Goal: Task Accomplishment & Management: Complete application form

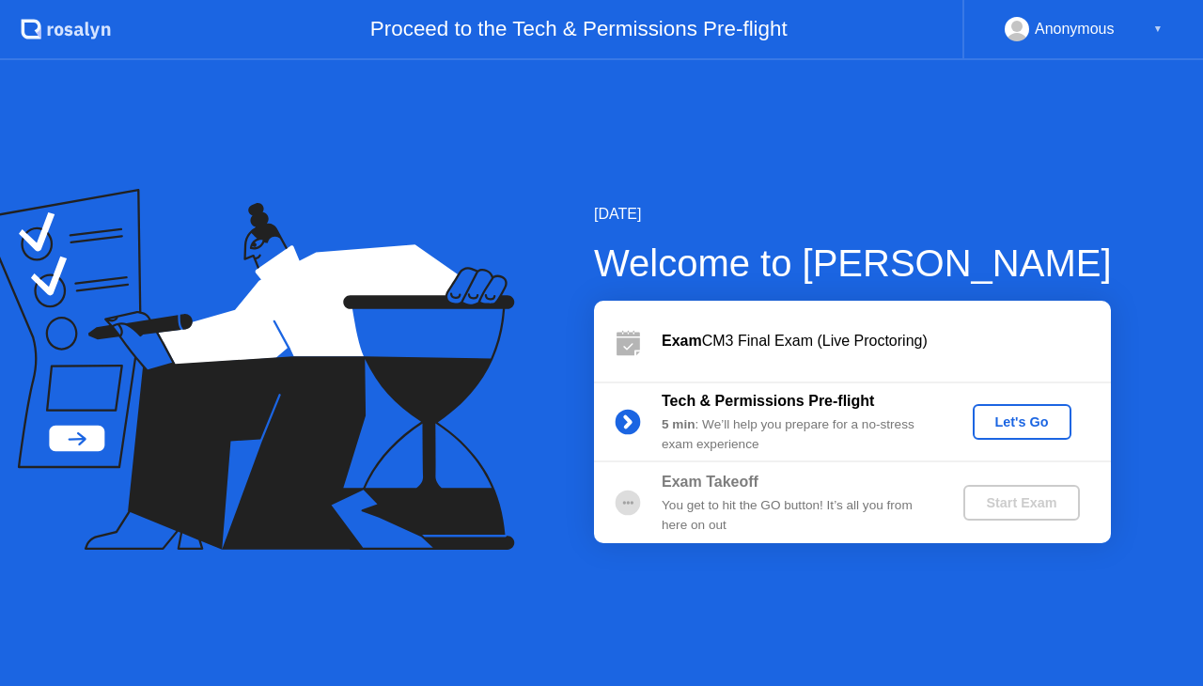
click at [1038, 422] on div "Let's Go" at bounding box center [1023, 422] width 84 height 15
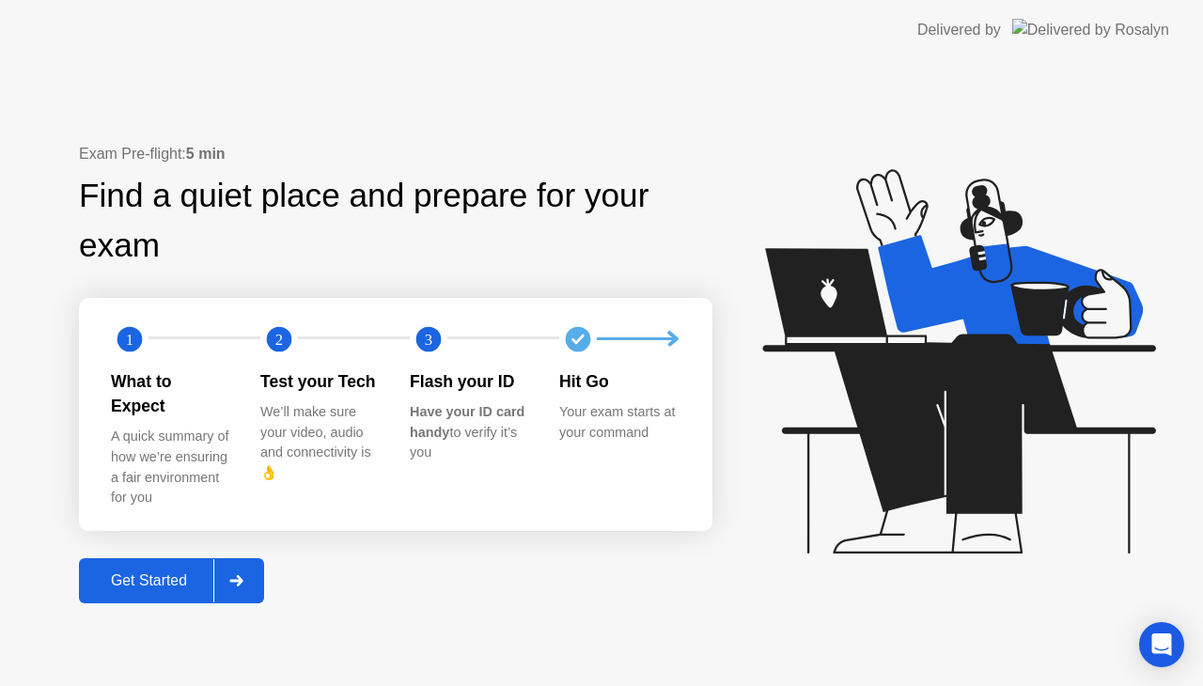
click at [179, 573] on div "Get Started" at bounding box center [149, 581] width 129 height 17
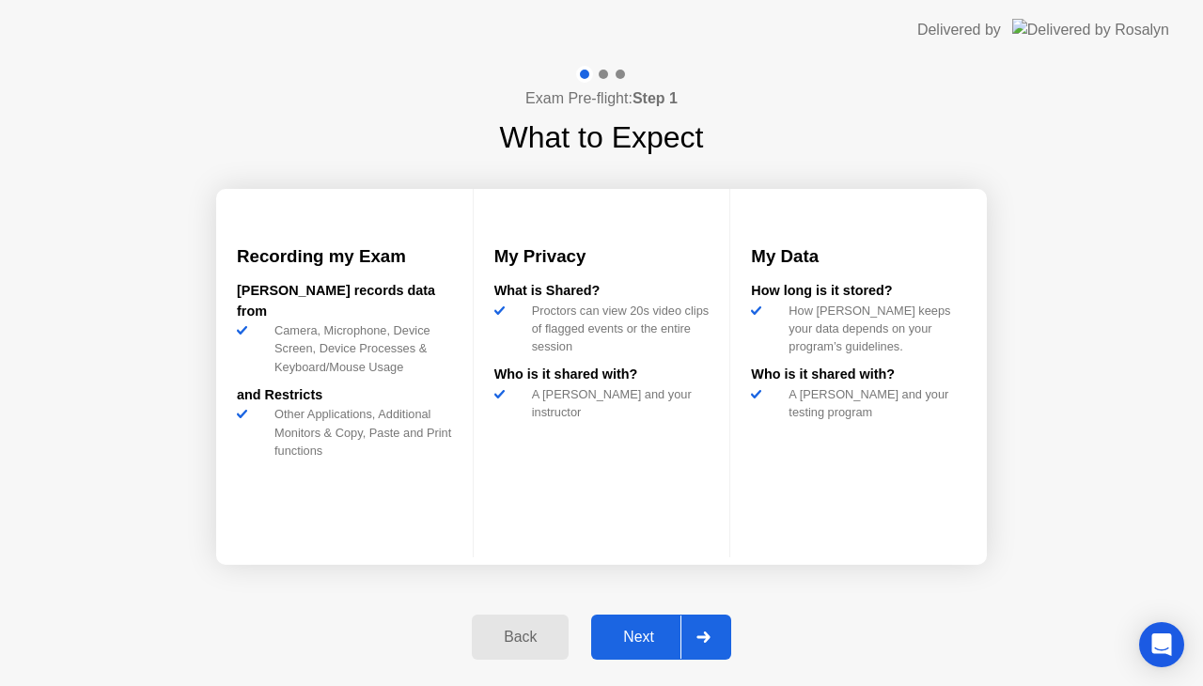
click at [640, 629] on div "Next" at bounding box center [639, 637] width 84 height 17
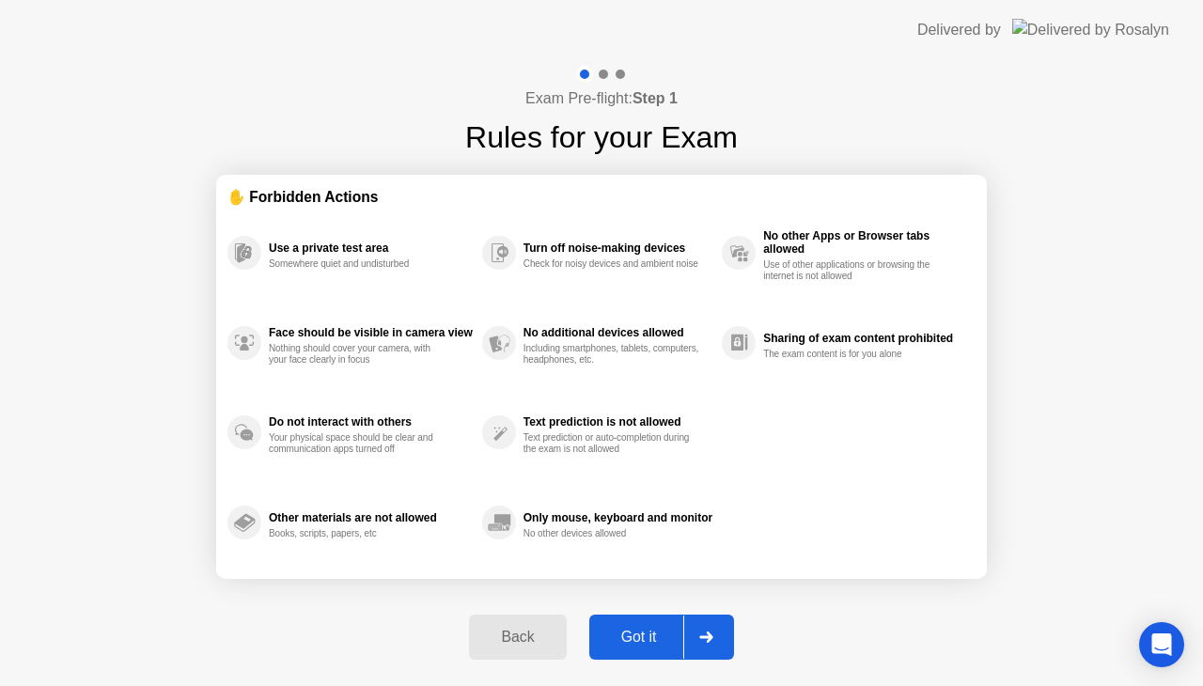
click at [640, 629] on div "Got it" at bounding box center [639, 637] width 88 height 17
select select "**********"
select select "*******"
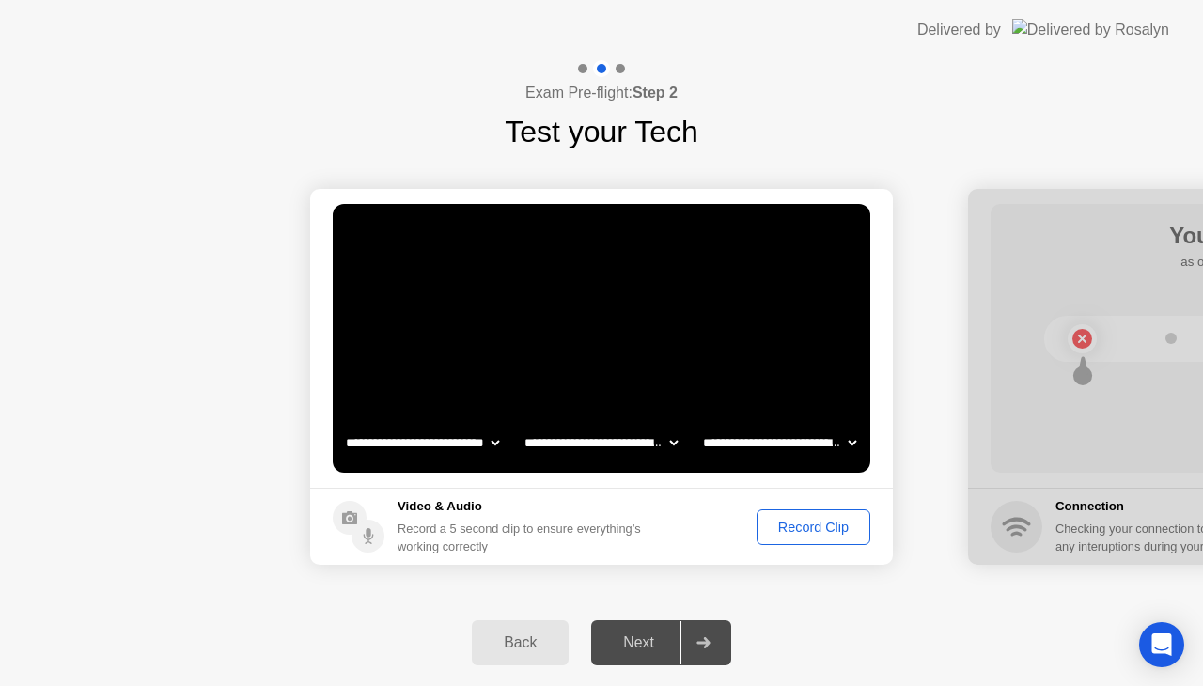
click at [812, 525] on div "Record Clip" at bounding box center [813, 527] width 101 height 15
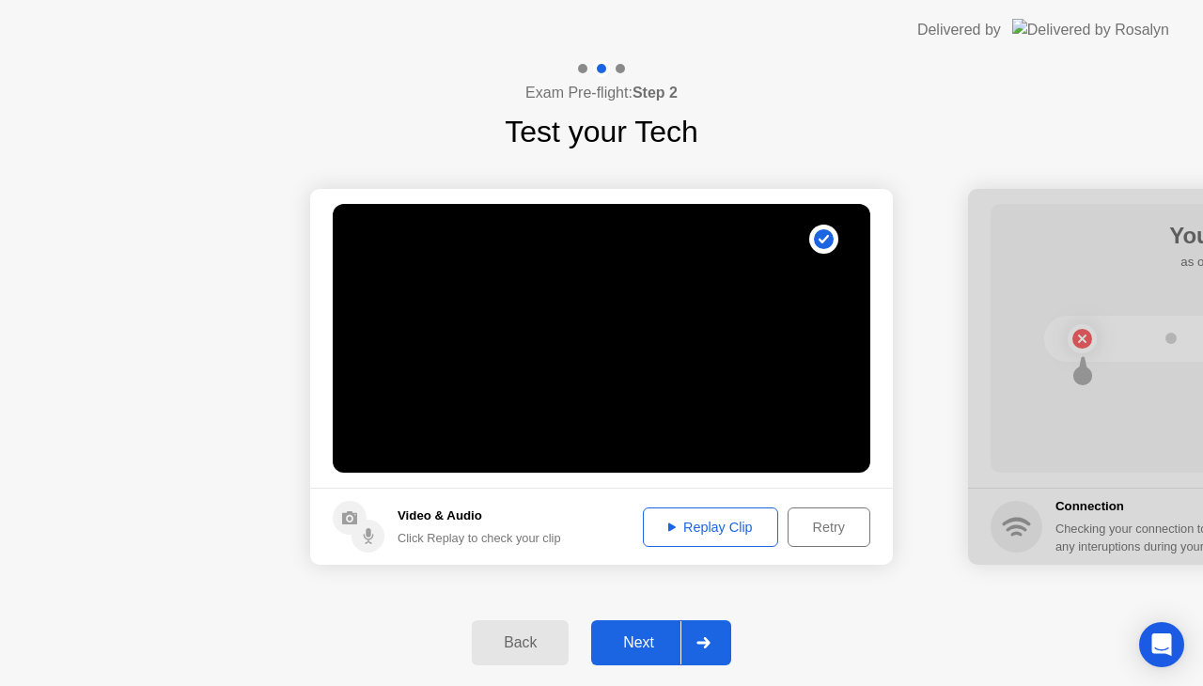
click at [639, 651] on div "Next" at bounding box center [639, 643] width 84 height 17
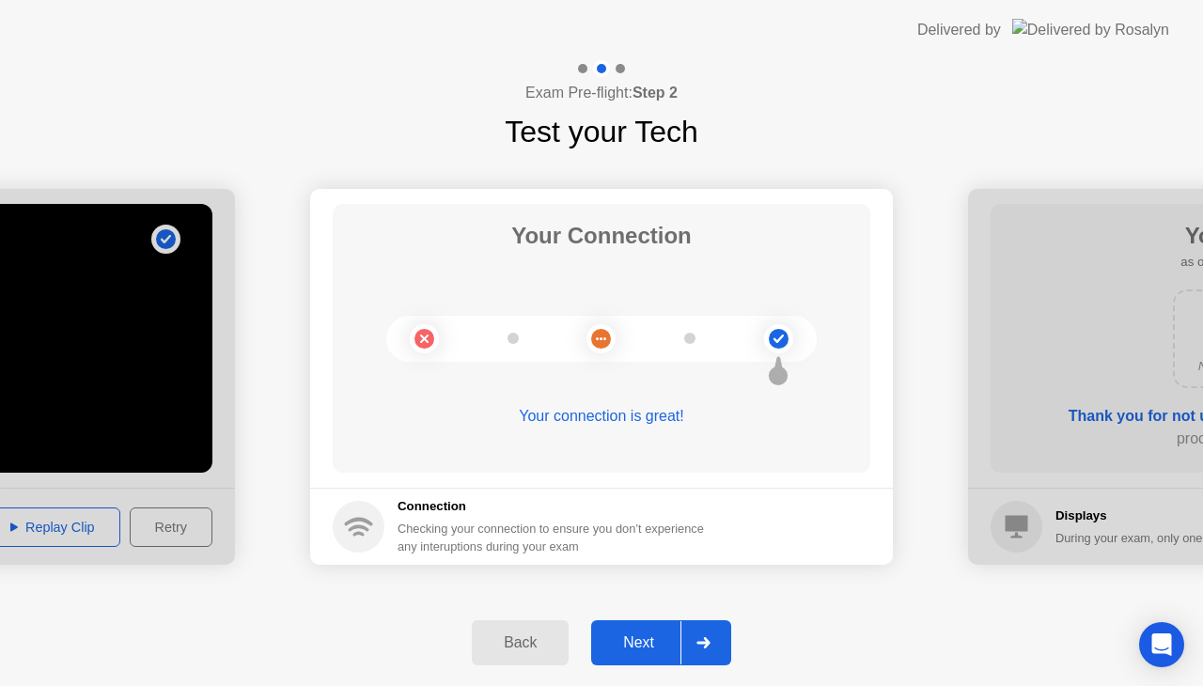
click at [639, 651] on div "Next" at bounding box center [639, 643] width 84 height 17
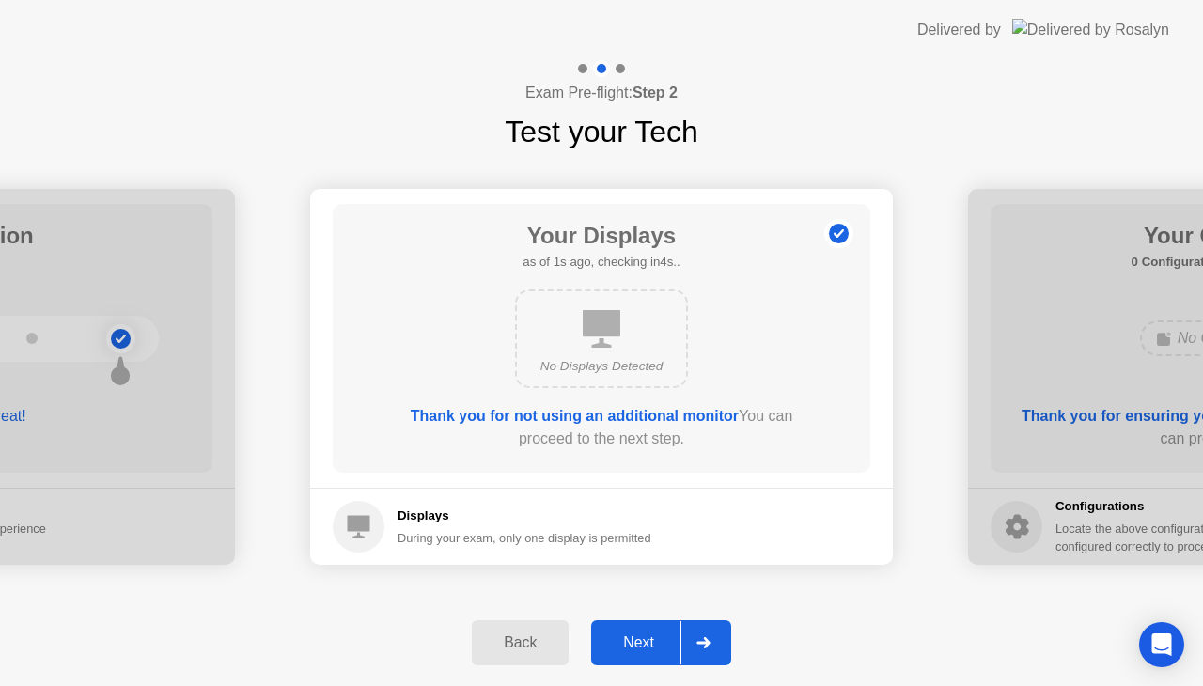
click at [639, 651] on div "Next" at bounding box center [639, 643] width 84 height 17
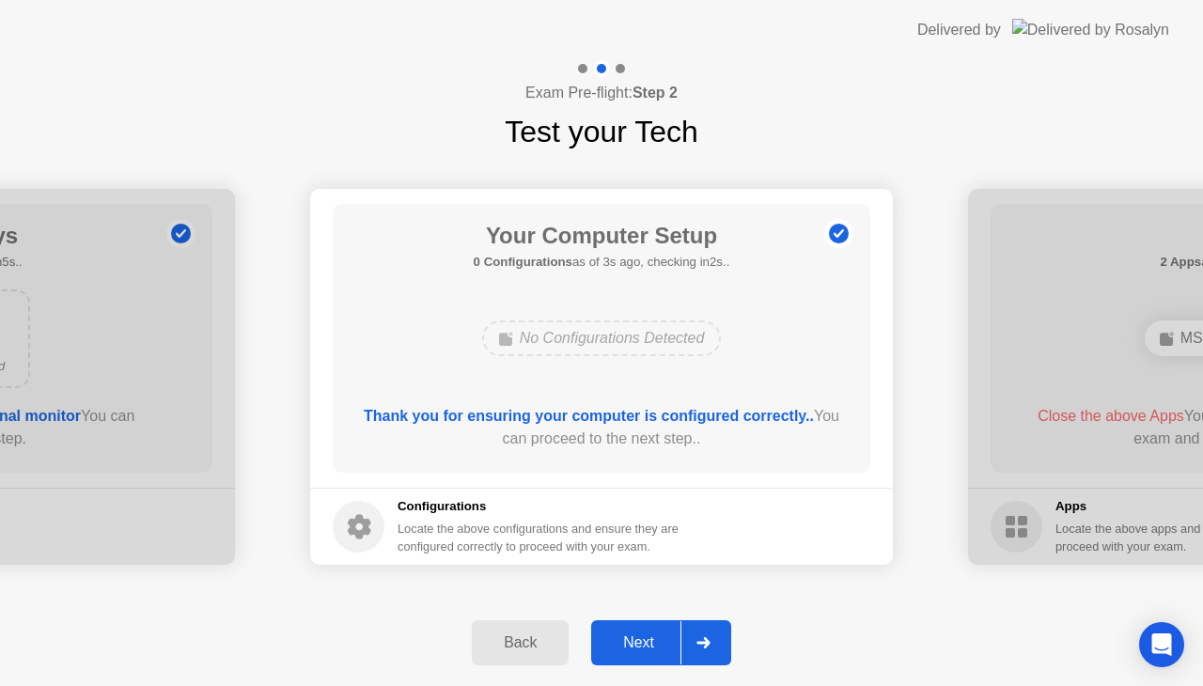
click at [639, 651] on div "Next" at bounding box center [639, 643] width 84 height 17
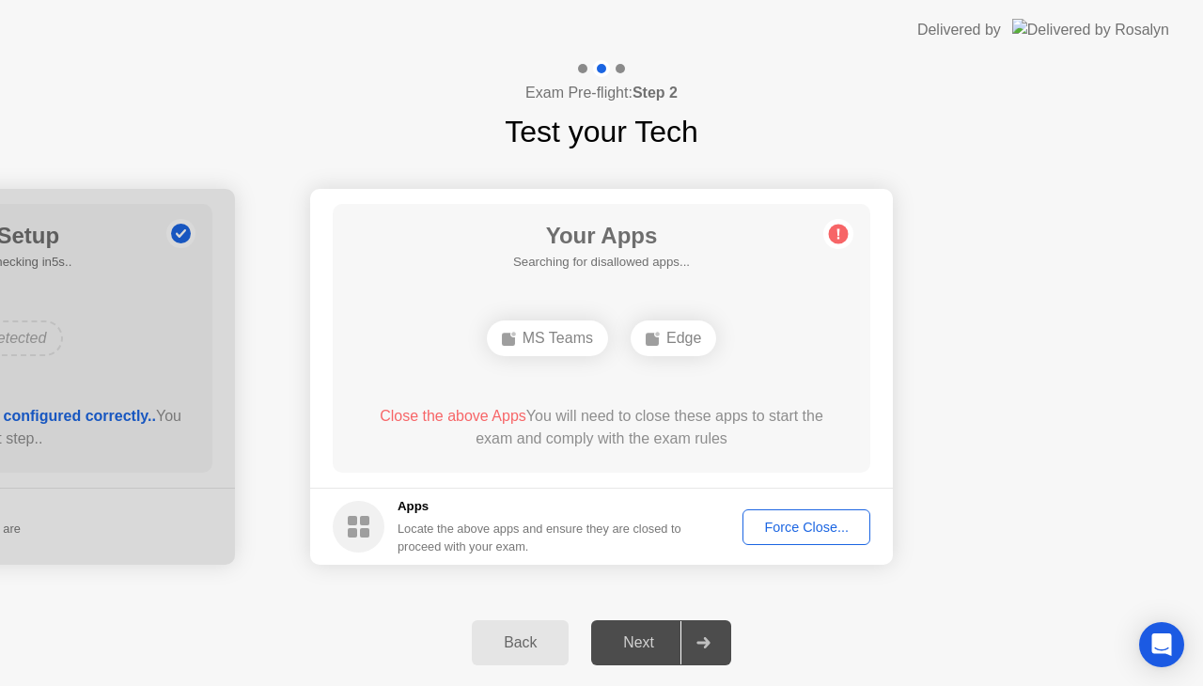
click at [783, 525] on div "Force Close..." at bounding box center [806, 527] width 115 height 15
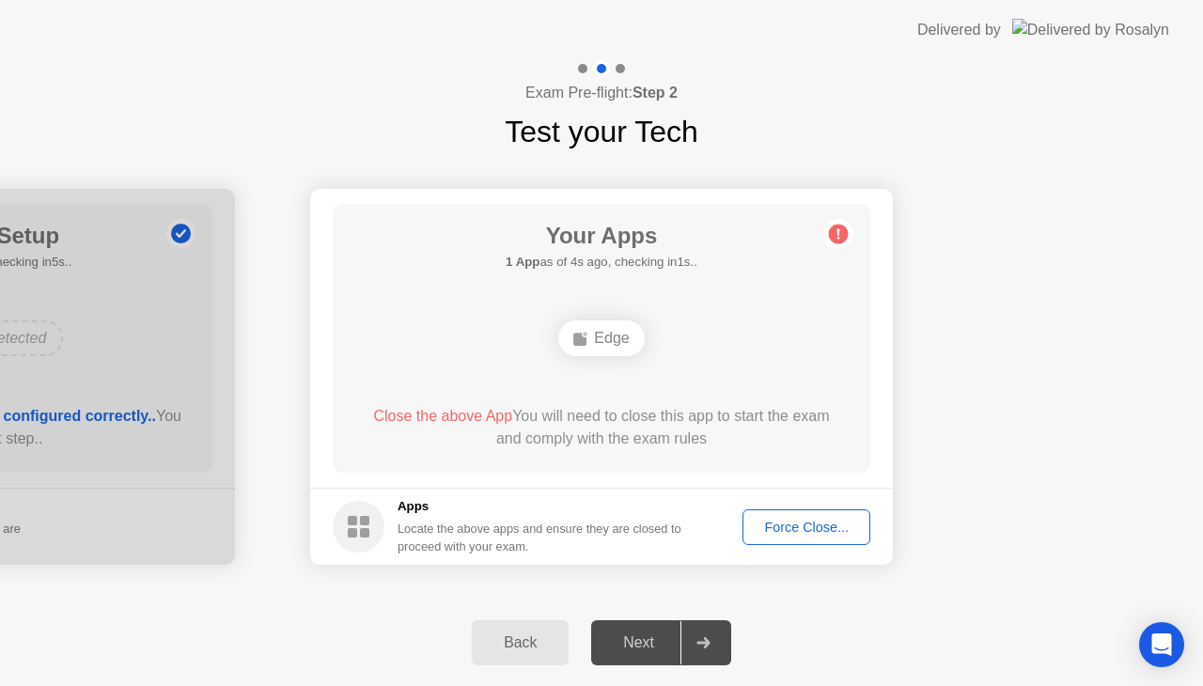
click at [804, 534] on div "Force Close..." at bounding box center [806, 527] width 115 height 15
click at [457, 416] on span "Close the above App" at bounding box center [442, 416] width 139 height 16
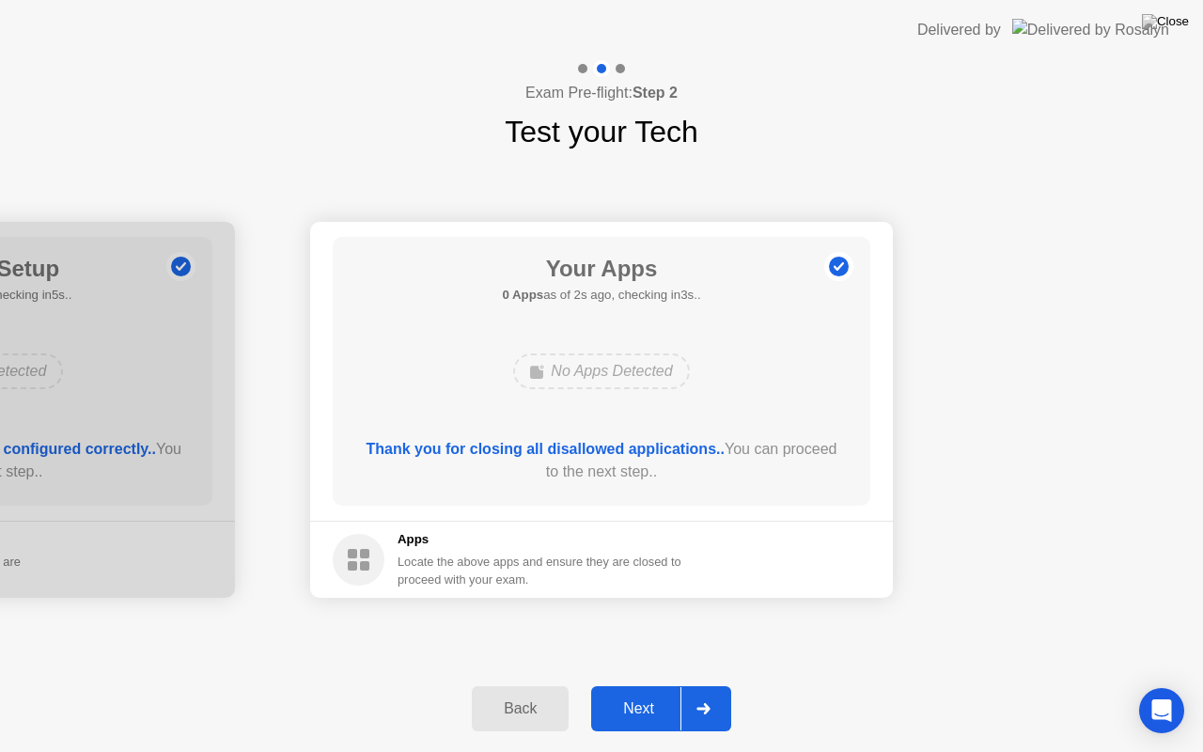
click at [628, 685] on div "Next" at bounding box center [639, 708] width 84 height 17
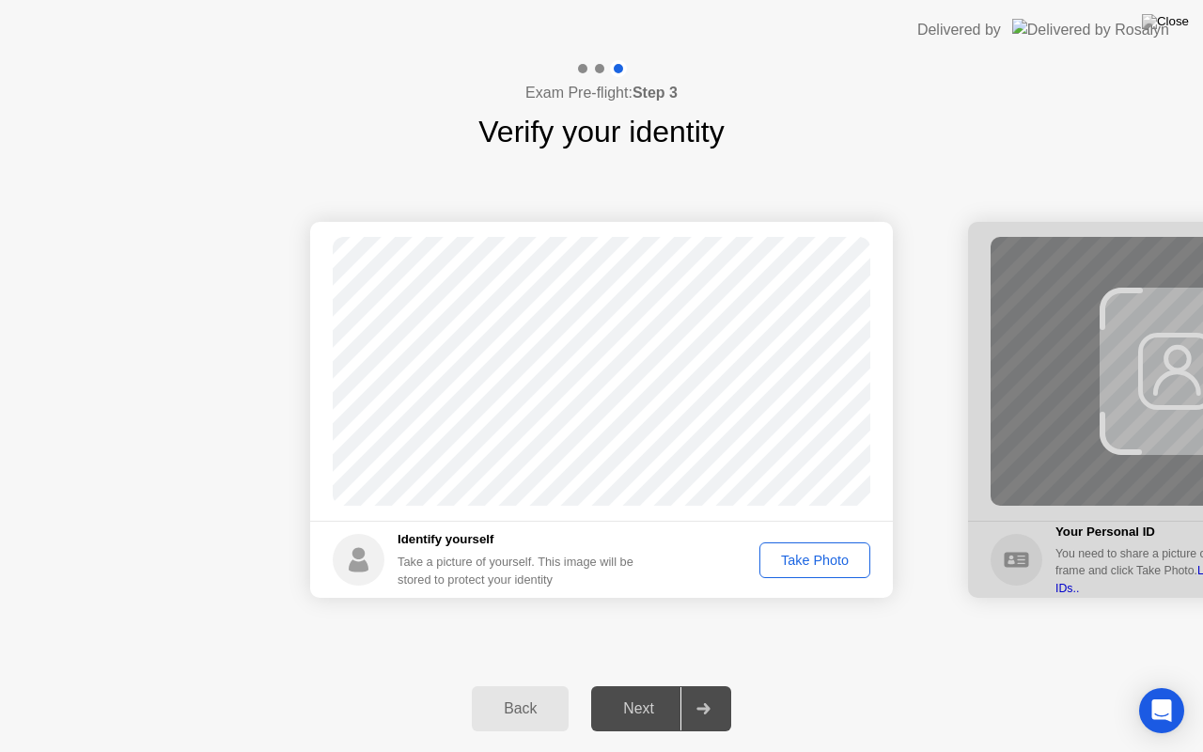
click at [808, 563] on div "Take Photo" at bounding box center [815, 560] width 98 height 15
click at [661, 685] on div "Next" at bounding box center [639, 708] width 84 height 17
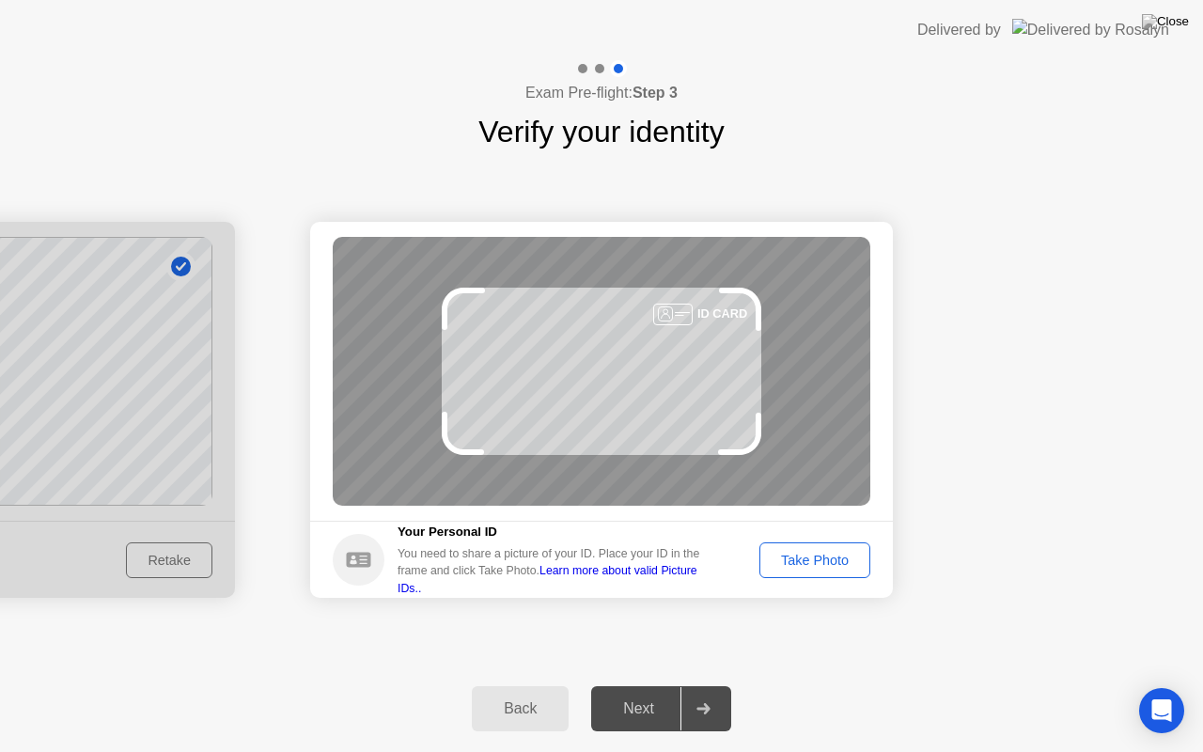
click at [778, 553] on div "Take Photo" at bounding box center [815, 560] width 98 height 15
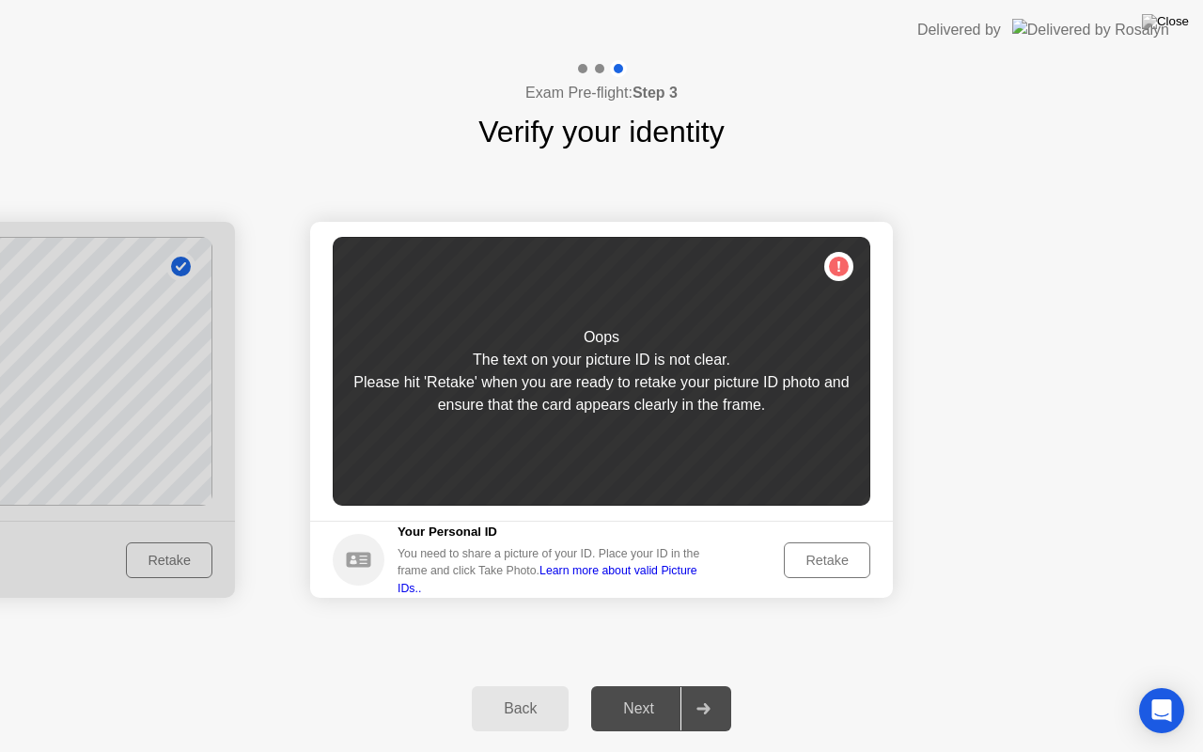
click at [827, 553] on div "Retake" at bounding box center [827, 560] width 73 height 15
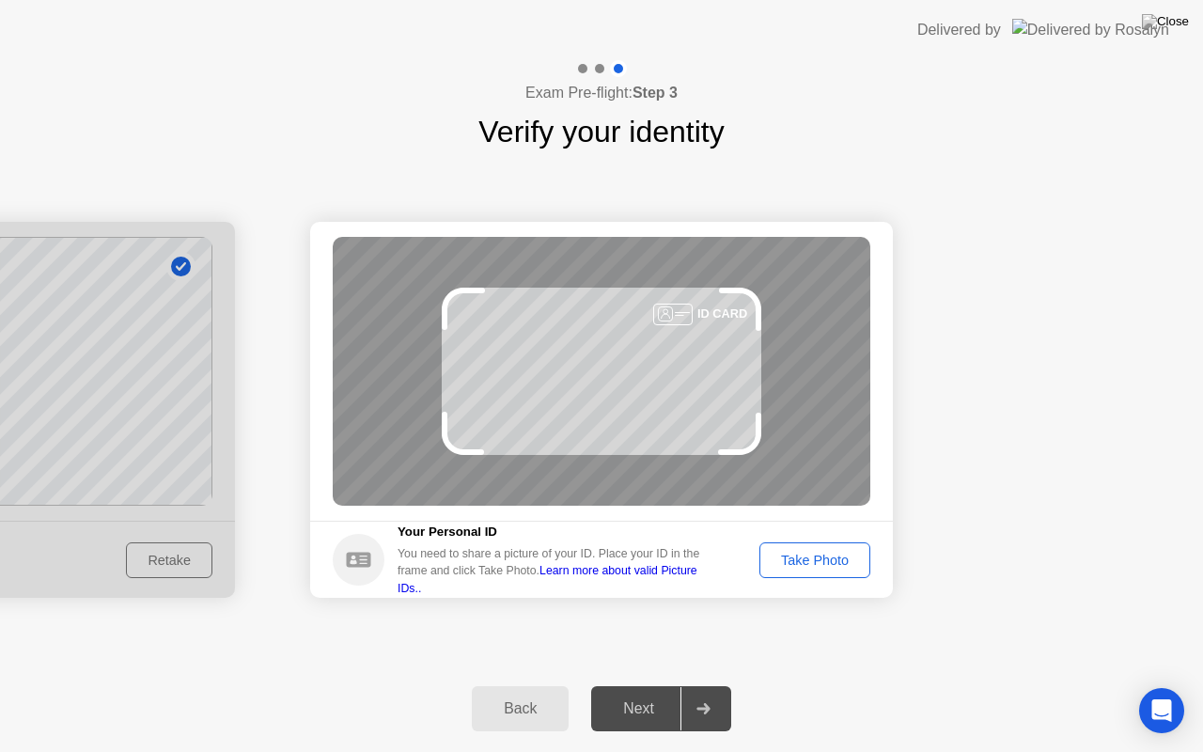
click at [783, 553] on div "Take Photo" at bounding box center [815, 560] width 98 height 15
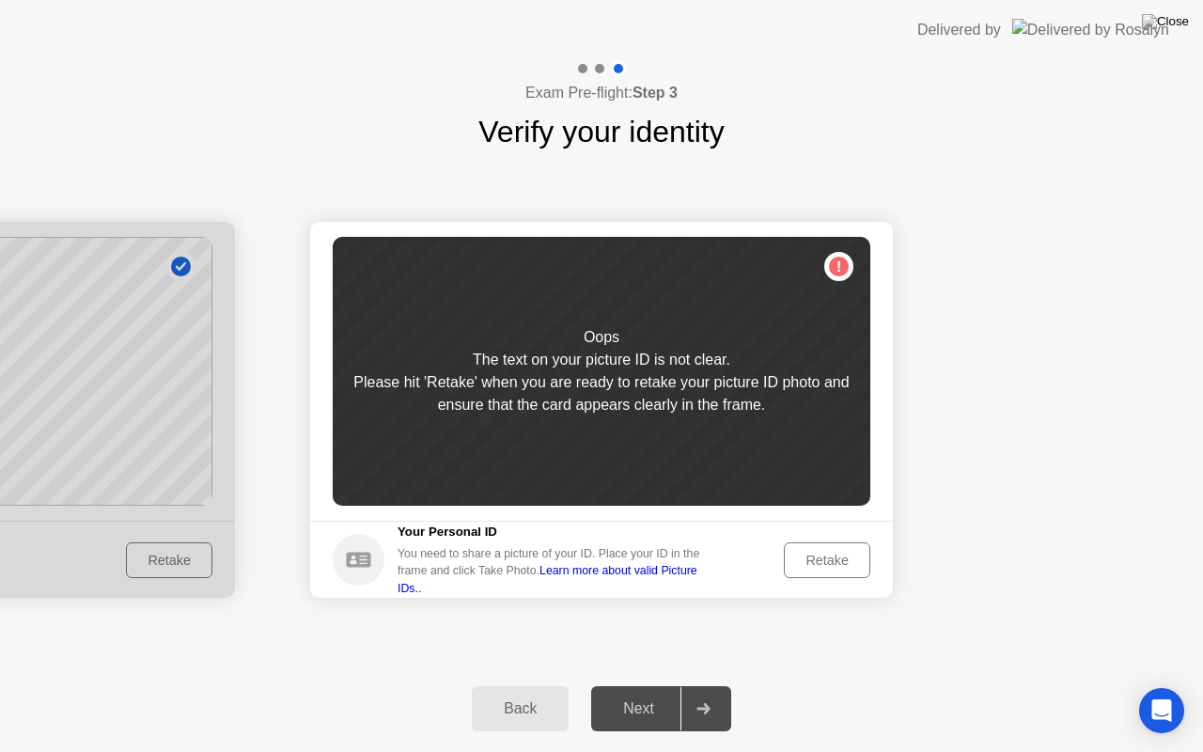
click at [802, 559] on div "Retake" at bounding box center [827, 560] width 73 height 15
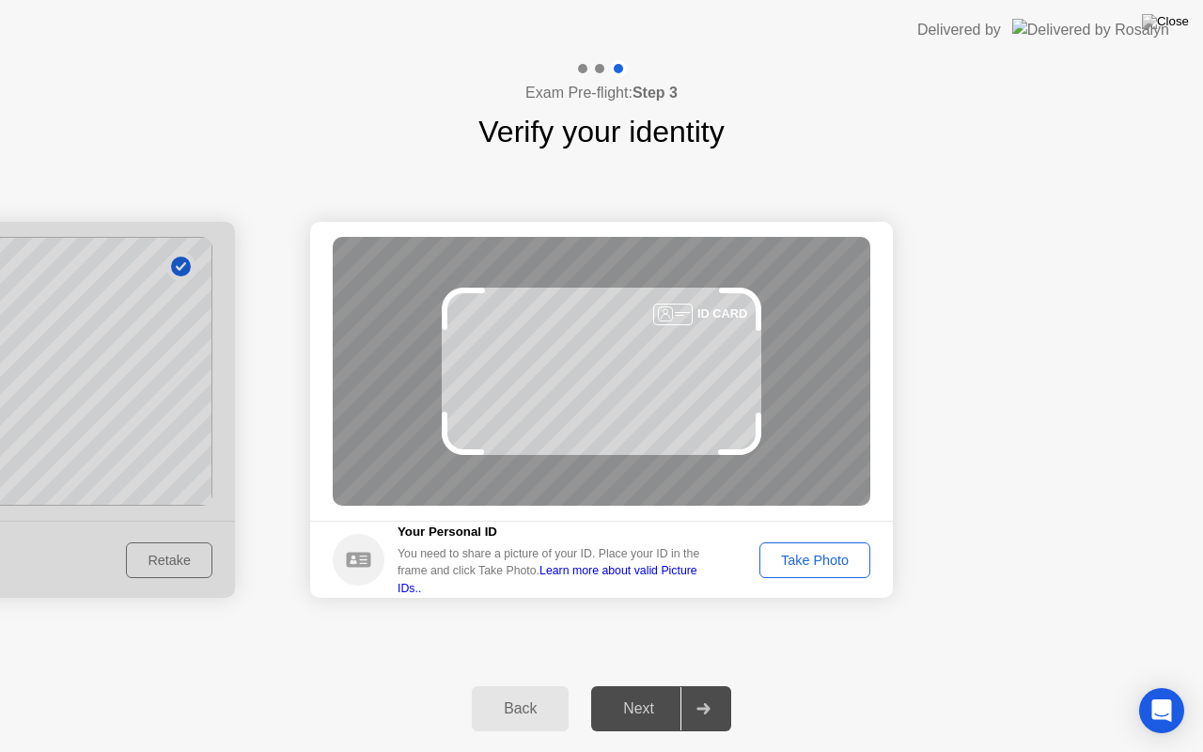
click at [816, 564] on div "Take Photo" at bounding box center [815, 560] width 98 height 15
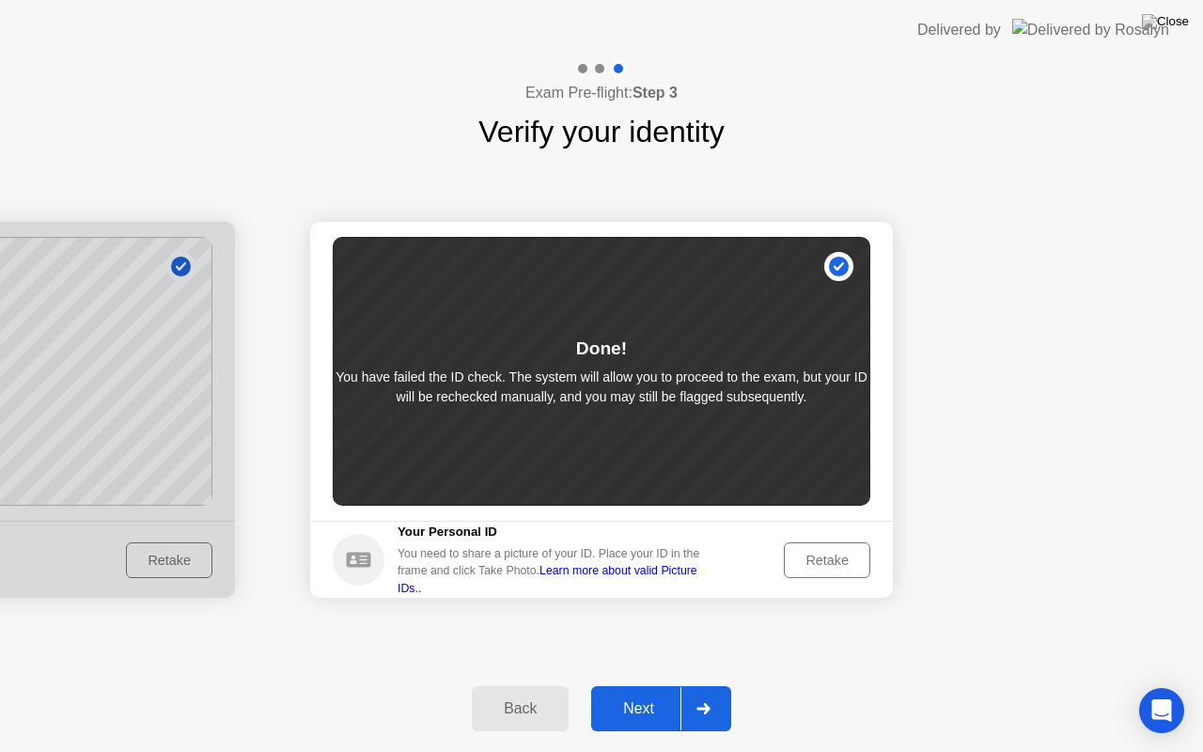
click at [647, 685] on button "Next" at bounding box center [661, 708] width 140 height 45
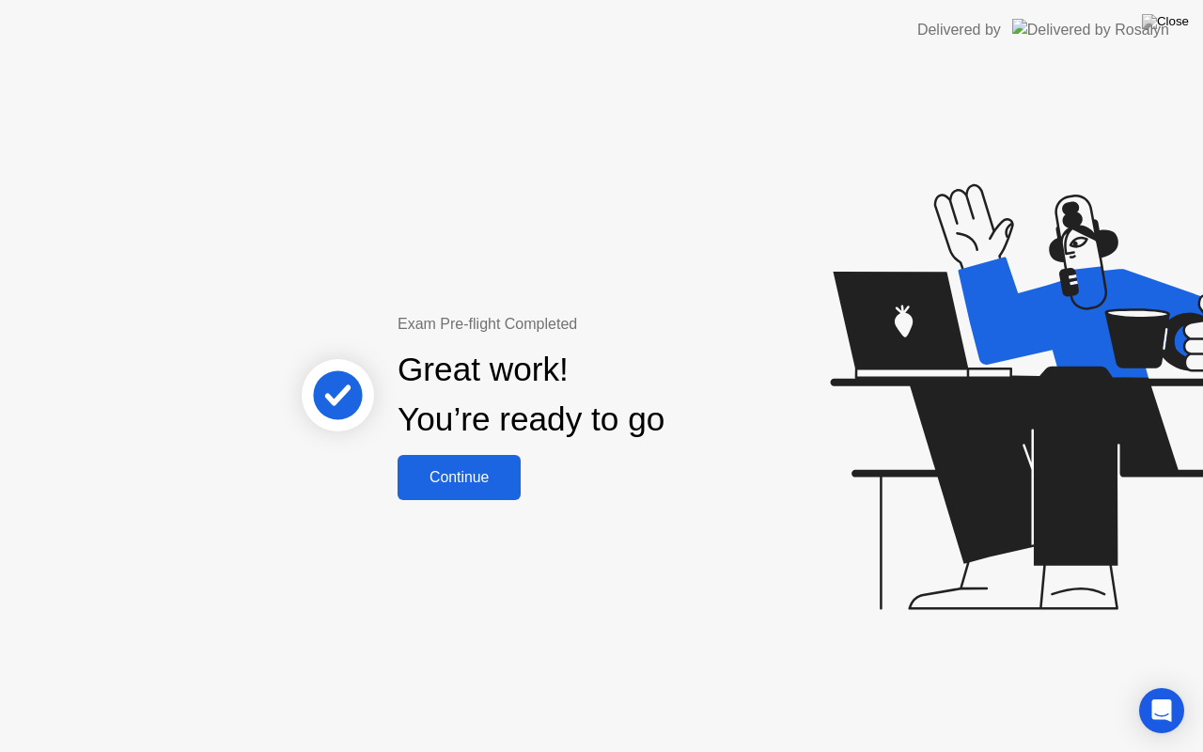
click at [439, 477] on div "Continue" at bounding box center [459, 477] width 112 height 17
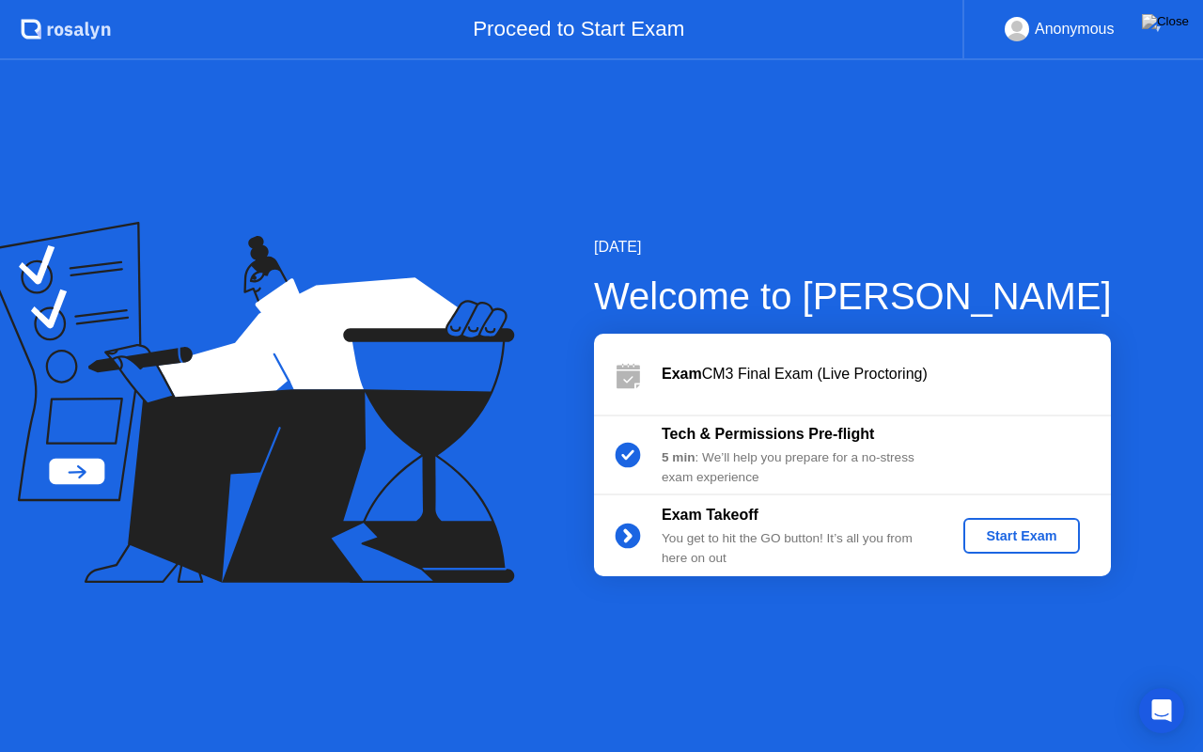
click at [1015, 536] on div "Start Exam" at bounding box center [1021, 535] width 101 height 15
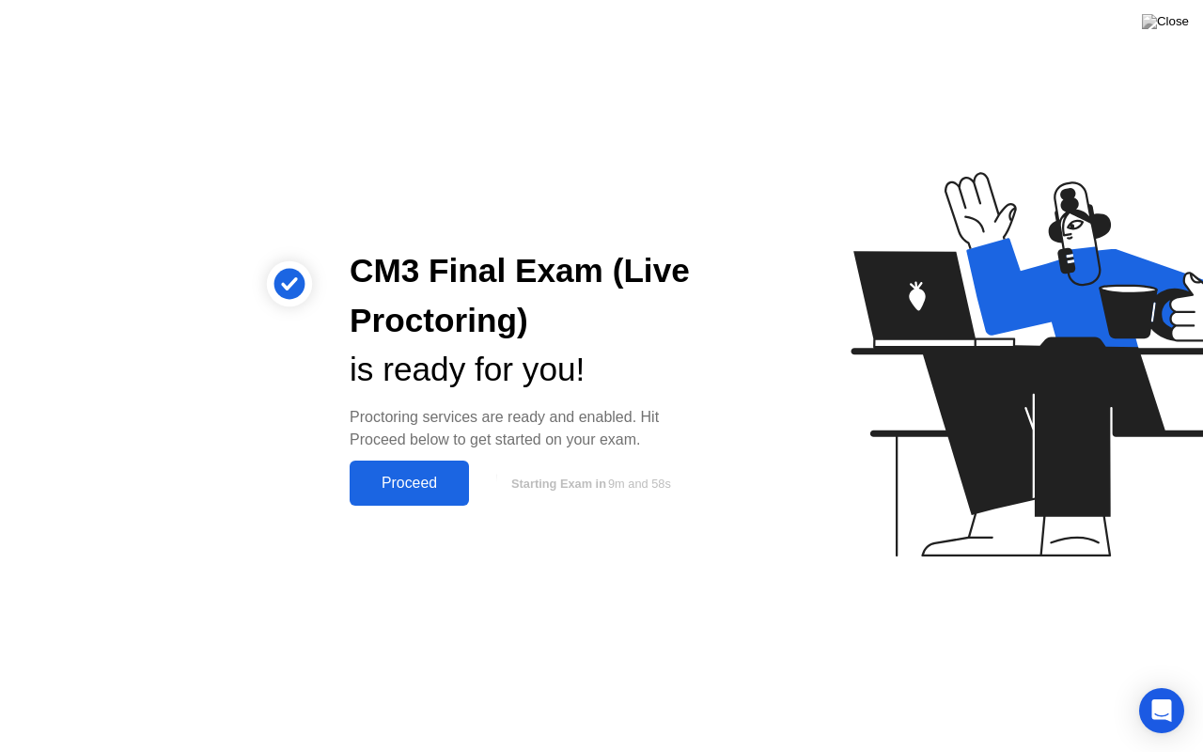
click at [434, 466] on button "Proceed" at bounding box center [409, 483] width 119 height 45
